Goal: Task Accomplishment & Management: Complete application form

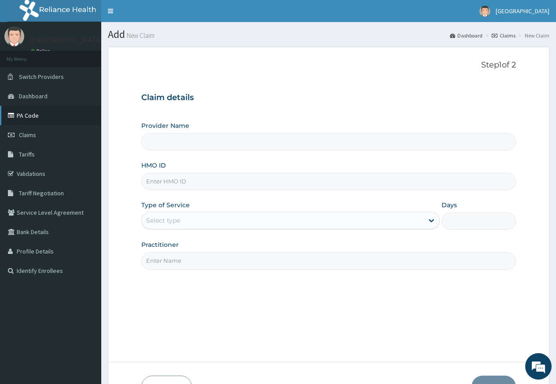
click at [258, 140] on input "Provider Name" at bounding box center [328, 141] width 375 height 17
click at [36, 121] on link "PA Code" at bounding box center [50, 115] width 101 height 19
click at [30, 114] on link "PA Code" at bounding box center [50, 115] width 101 height 19
click at [484, 18] on icon at bounding box center [480, 20] width 9 height 9
click at [22, 116] on link "PA Code" at bounding box center [50, 115] width 101 height 19
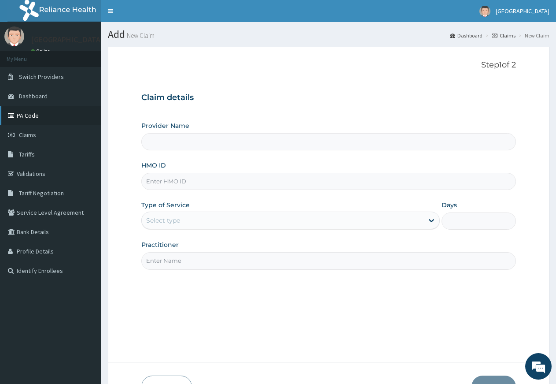
click at [22, 116] on link "PA Code" at bounding box center [50, 115] width 101 height 19
click at [28, 116] on link "PA Code" at bounding box center [50, 115] width 101 height 19
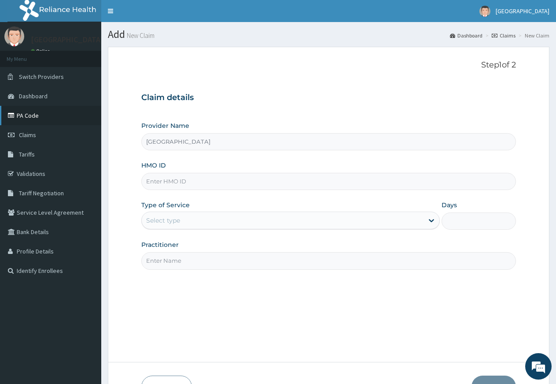
click at [28, 116] on link "PA Code" at bounding box center [50, 115] width 101 height 19
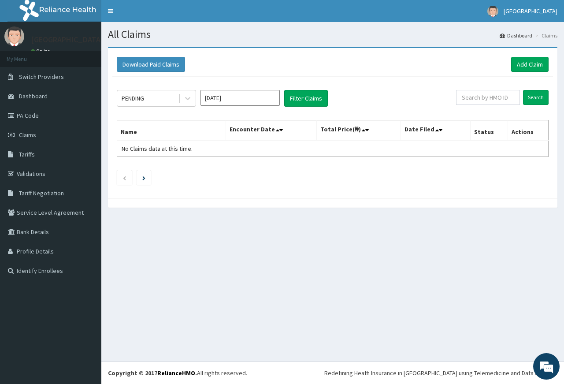
click at [182, 130] on th "Name" at bounding box center [171, 130] width 109 height 20
click at [20, 112] on link "PA Code" at bounding box center [50, 115] width 101 height 19
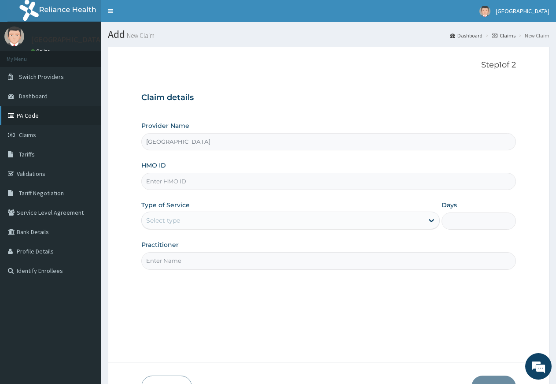
click at [20, 111] on link "PA Code" at bounding box center [50, 115] width 101 height 19
